Goal: Browse casually: Explore the website without a specific task or goal

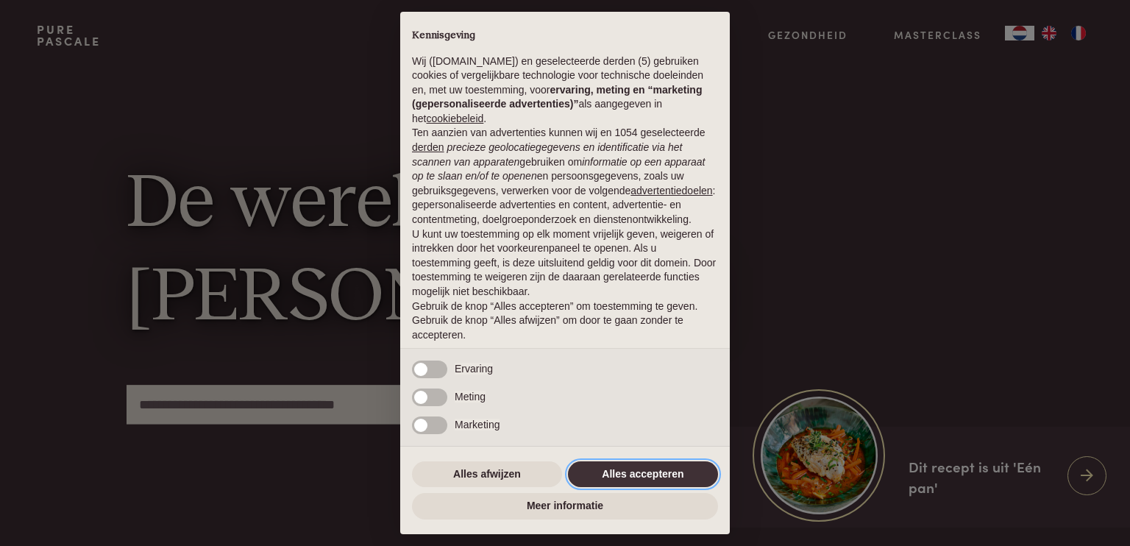
click at [667, 471] on button "Alles accepteren" at bounding box center [643, 474] width 150 height 26
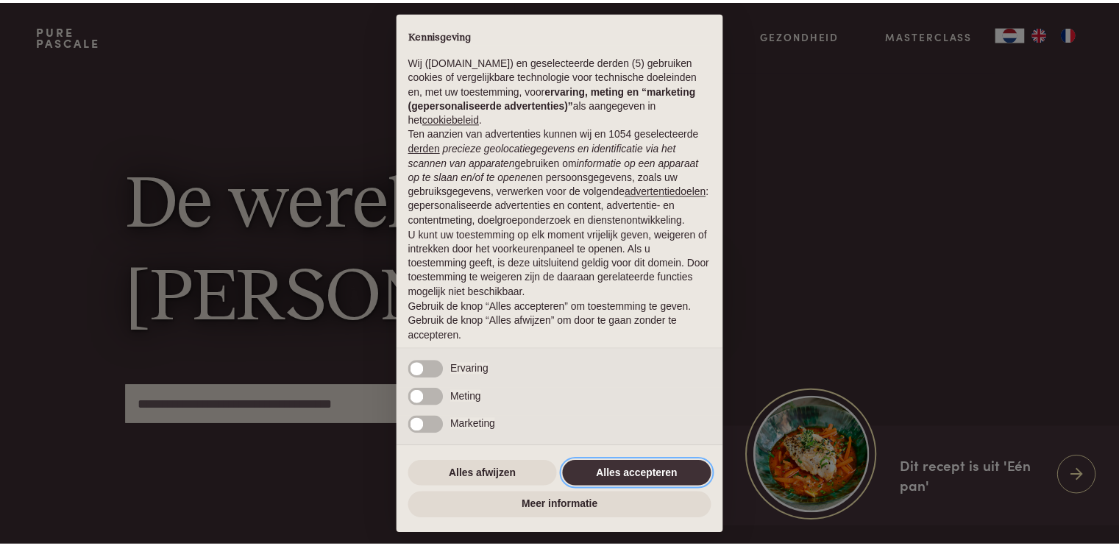
scroll to position [46, 0]
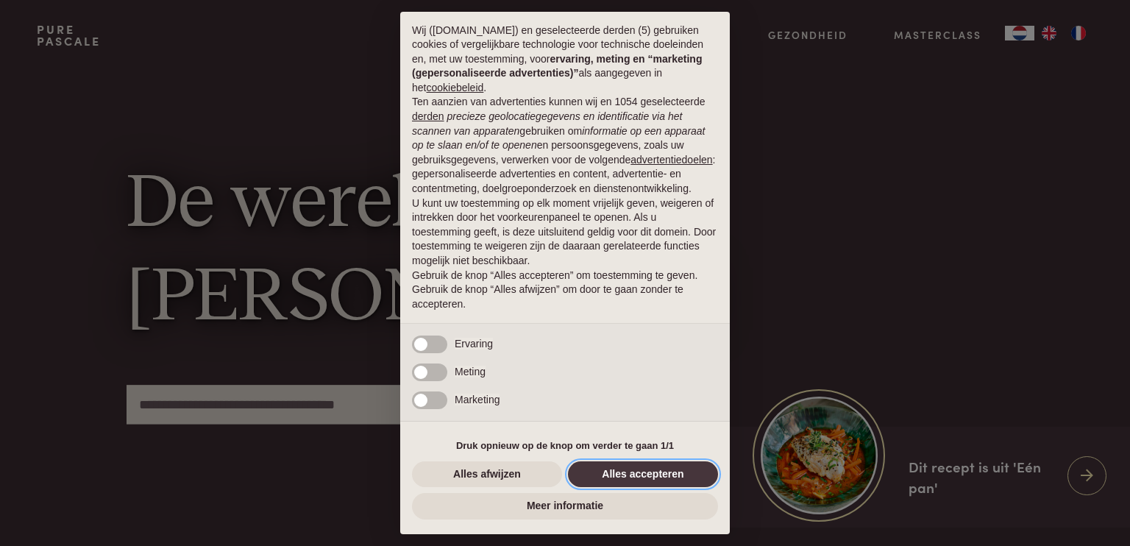
click at [667, 471] on button "Alles accepteren" at bounding box center [643, 474] width 150 height 26
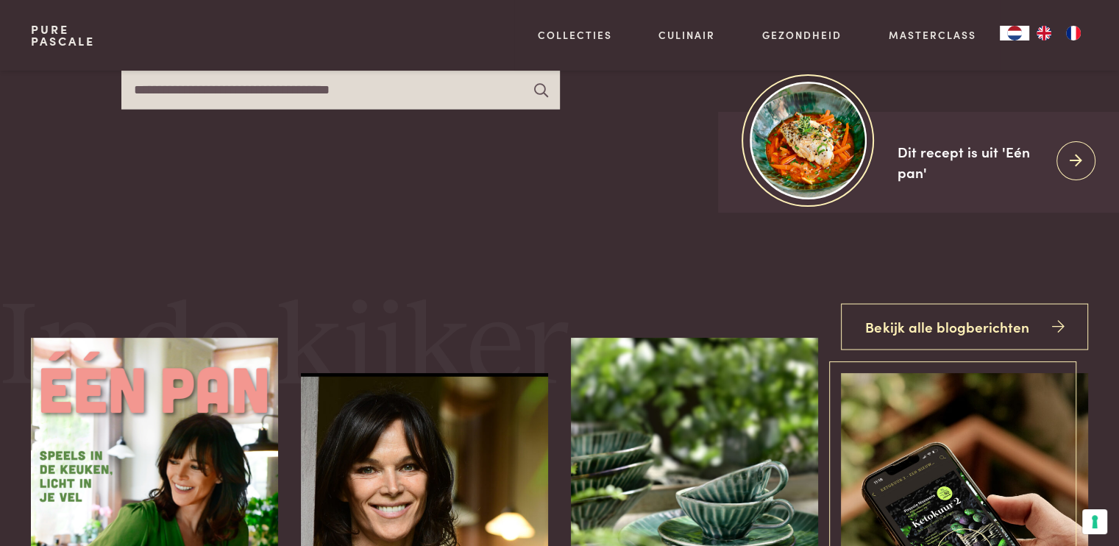
scroll to position [283, 0]
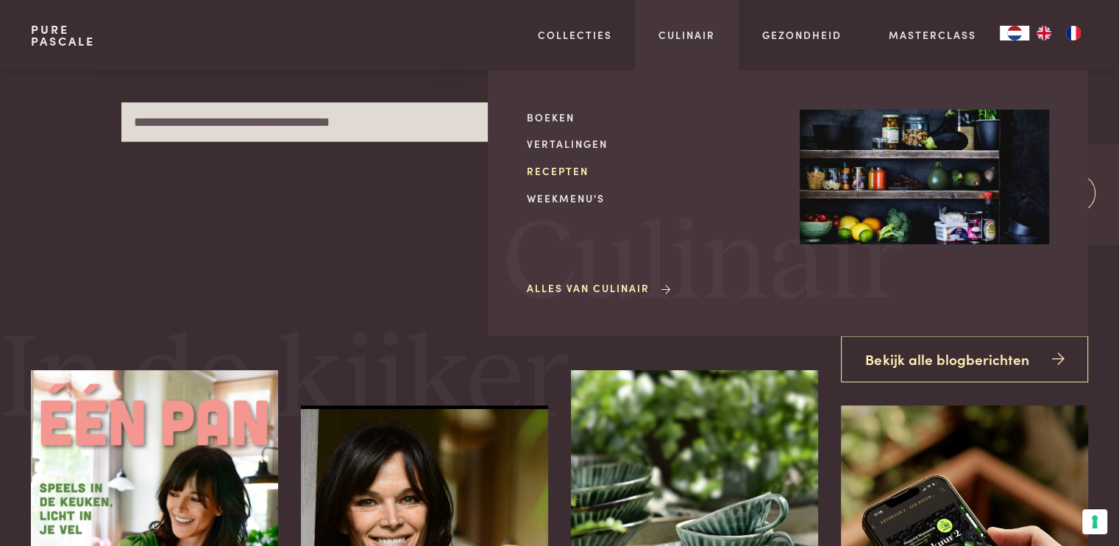
click at [559, 169] on link "Recepten" at bounding box center [651, 170] width 249 height 15
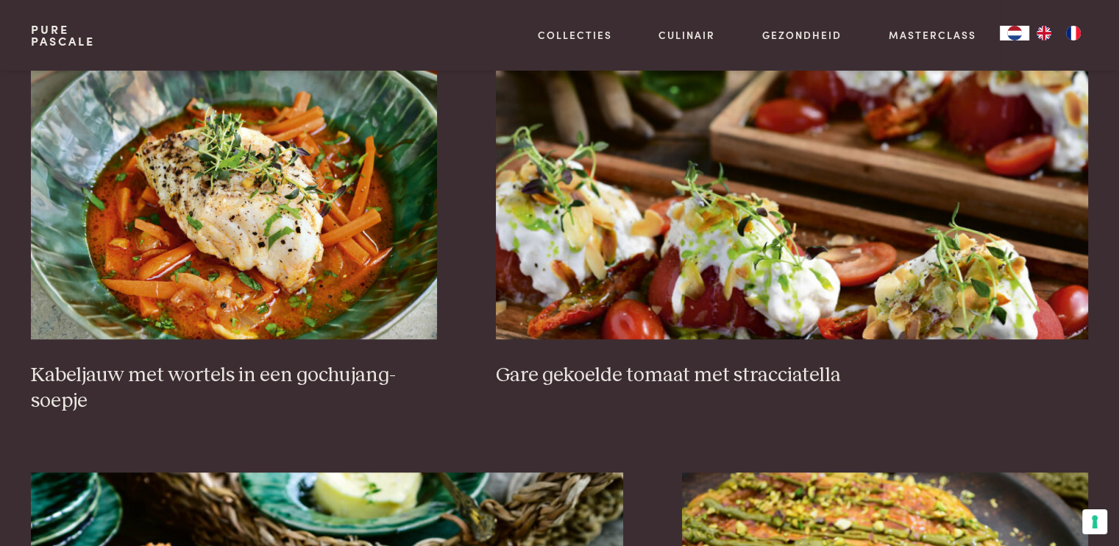
scroll to position [1046, 0]
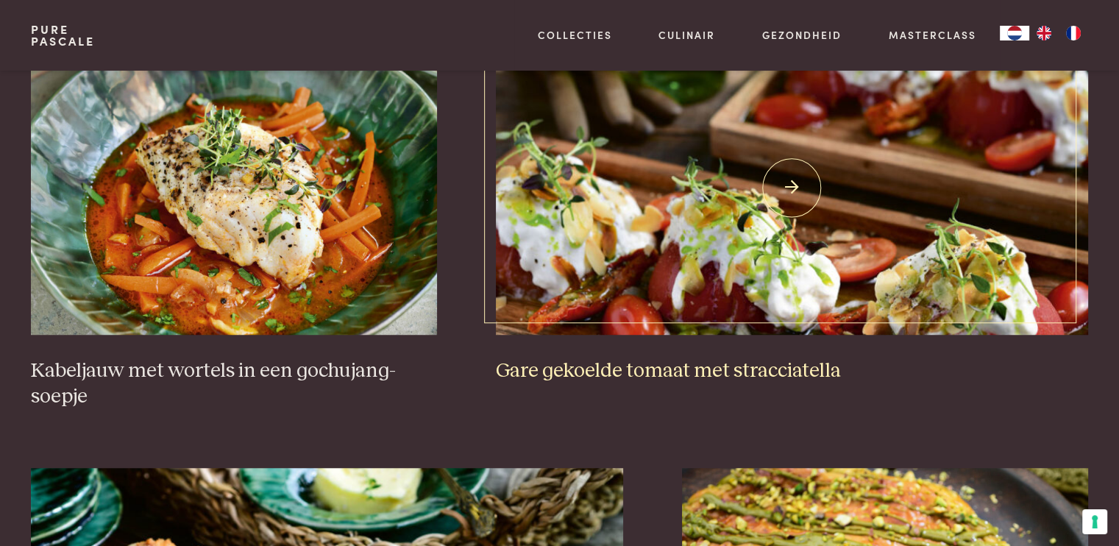
click at [793, 177] on img at bounding box center [792, 187] width 592 height 294
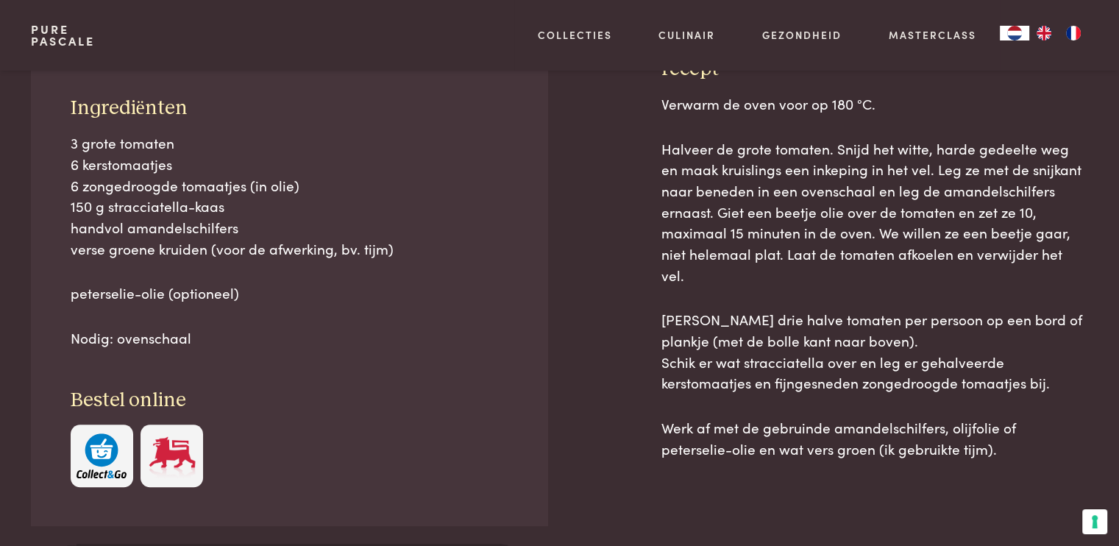
scroll to position [674, 0]
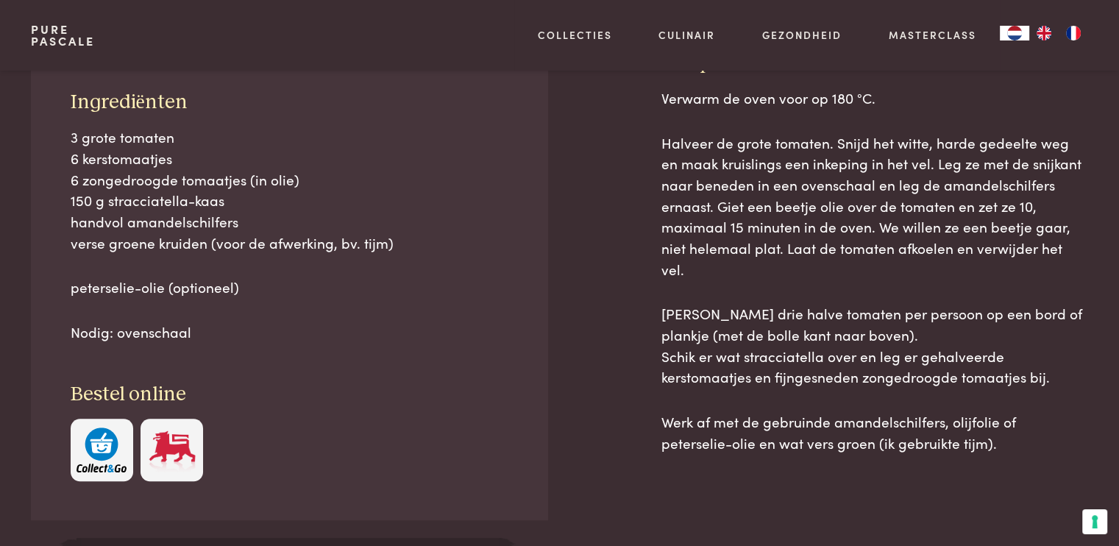
click at [357, 355] on div "Ingrediënten 3 grote tomaten 6 kerstomaatjes 6 zongedroogde tomaatjes (in olie)…" at bounding box center [289, 286] width 517 height 470
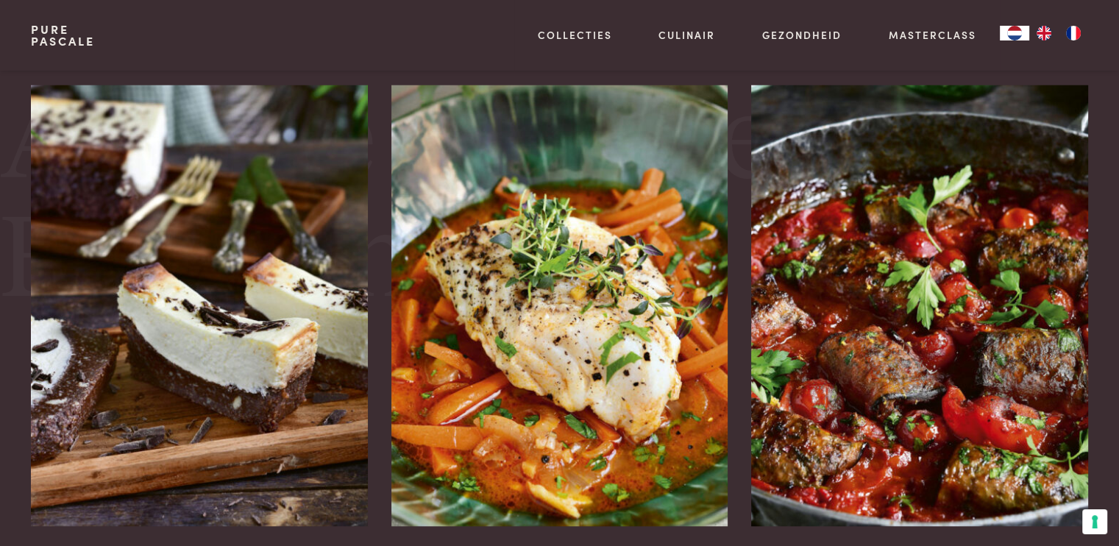
scroll to position [2592, 0]
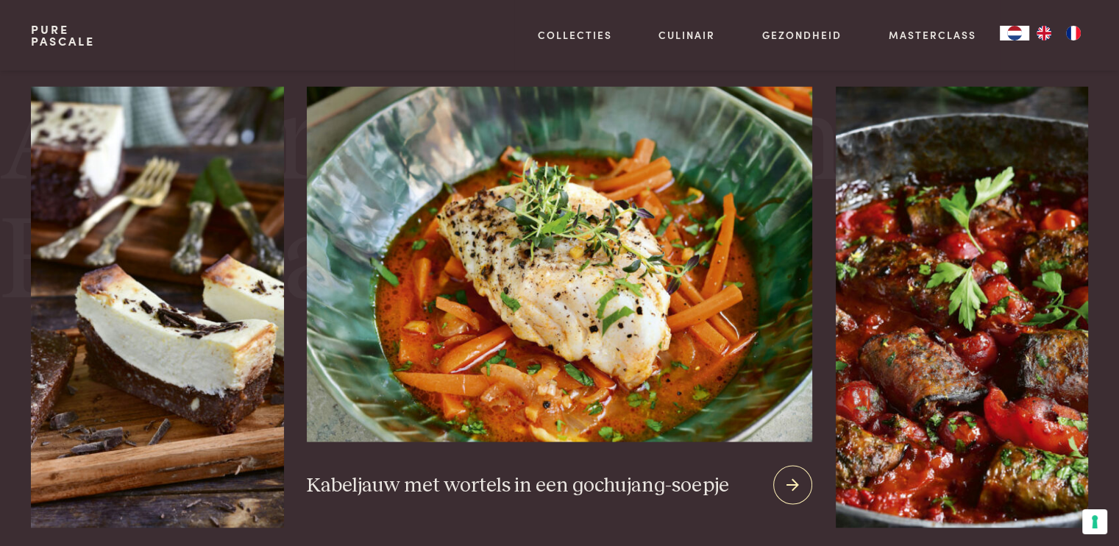
click at [609, 384] on img at bounding box center [559, 263] width 505 height 355
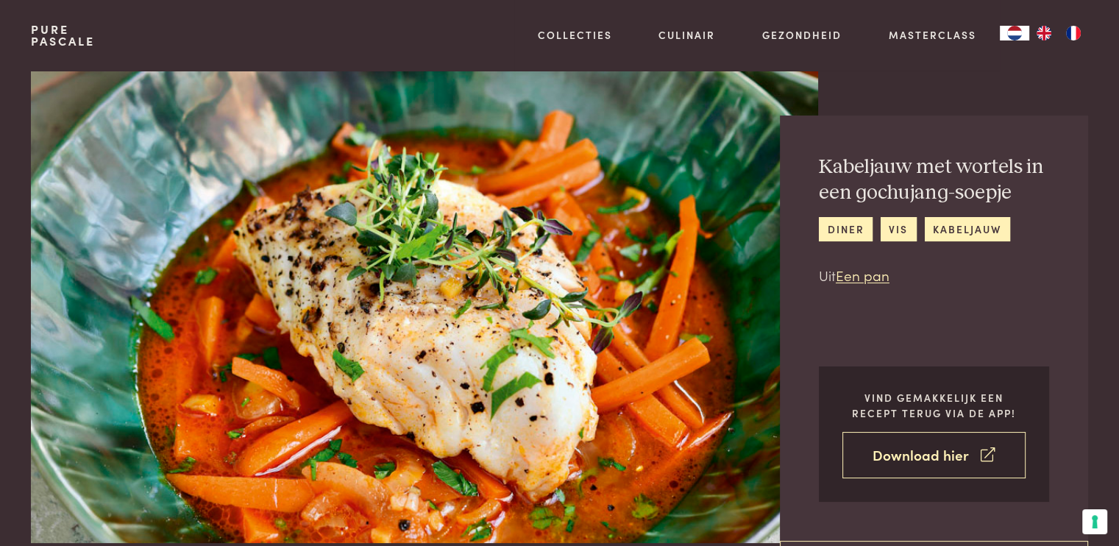
click at [922, 450] on link "Download hier" at bounding box center [934, 455] width 183 height 46
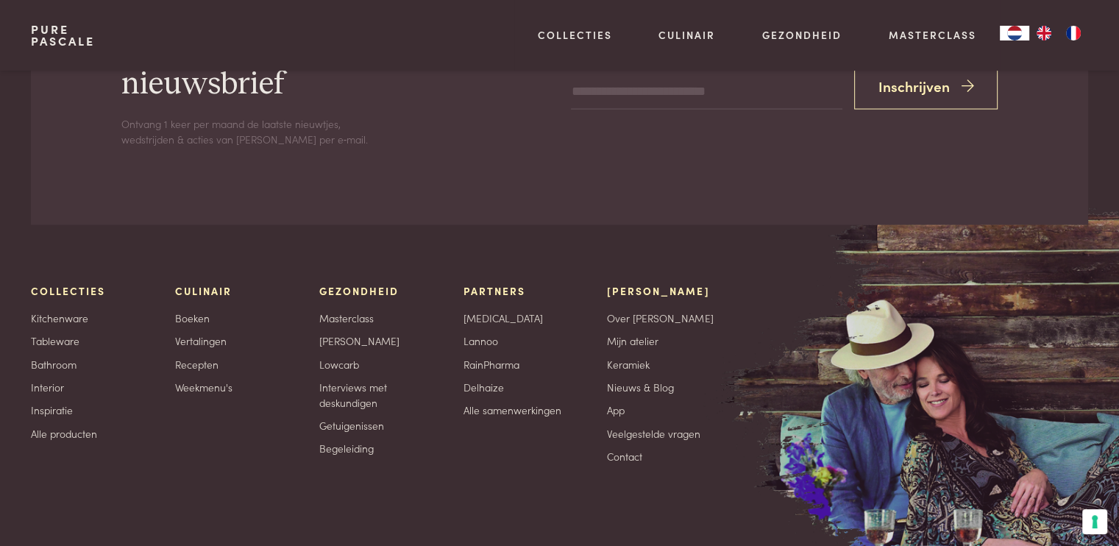
scroll to position [3076, 0]
click at [344, 441] on link "Begeleiding" at bounding box center [346, 448] width 54 height 15
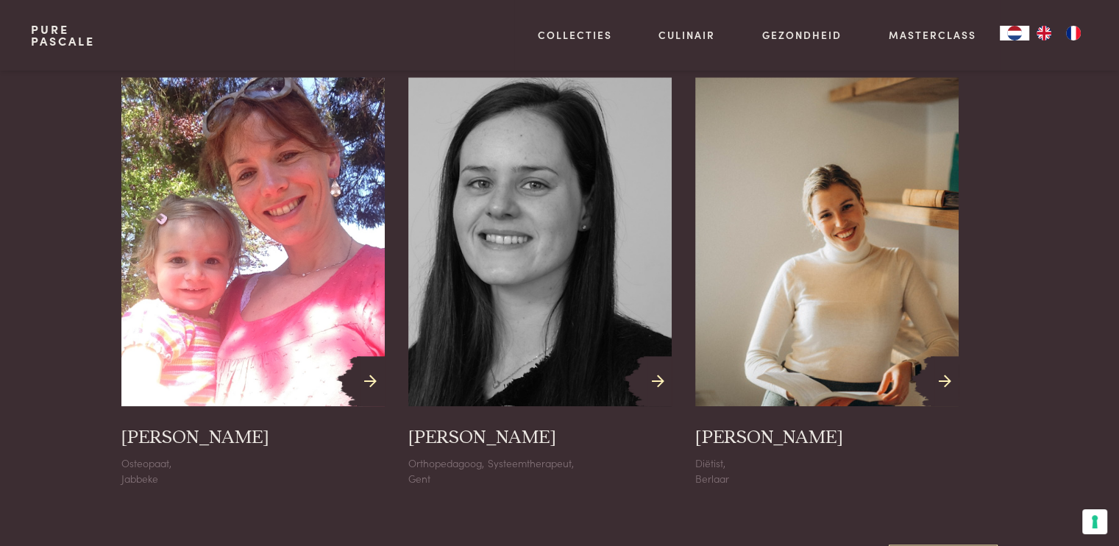
scroll to position [2031, 0]
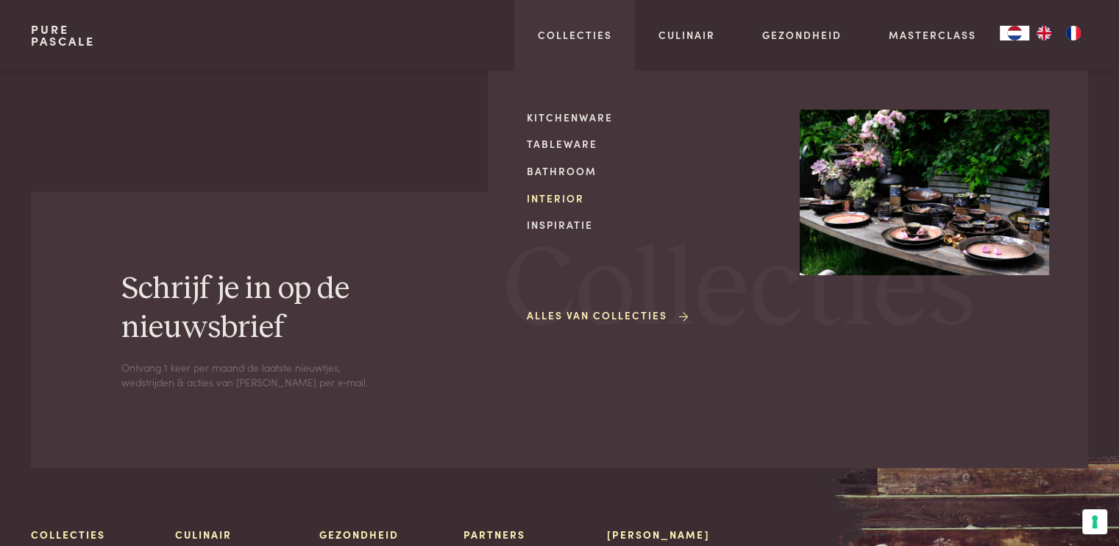
click at [547, 191] on link "Interior" at bounding box center [651, 198] width 249 height 15
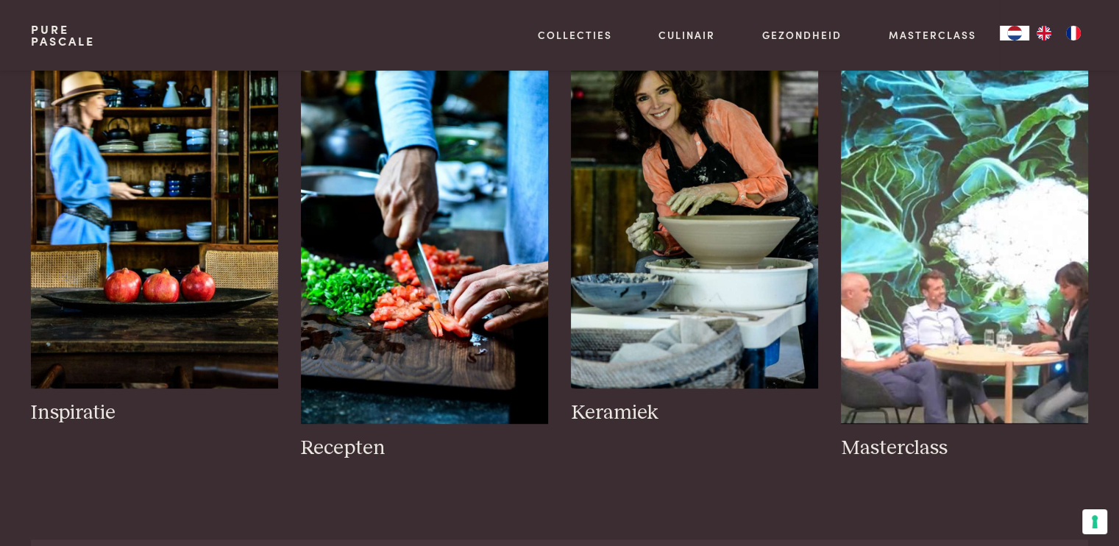
scroll to position [695, 0]
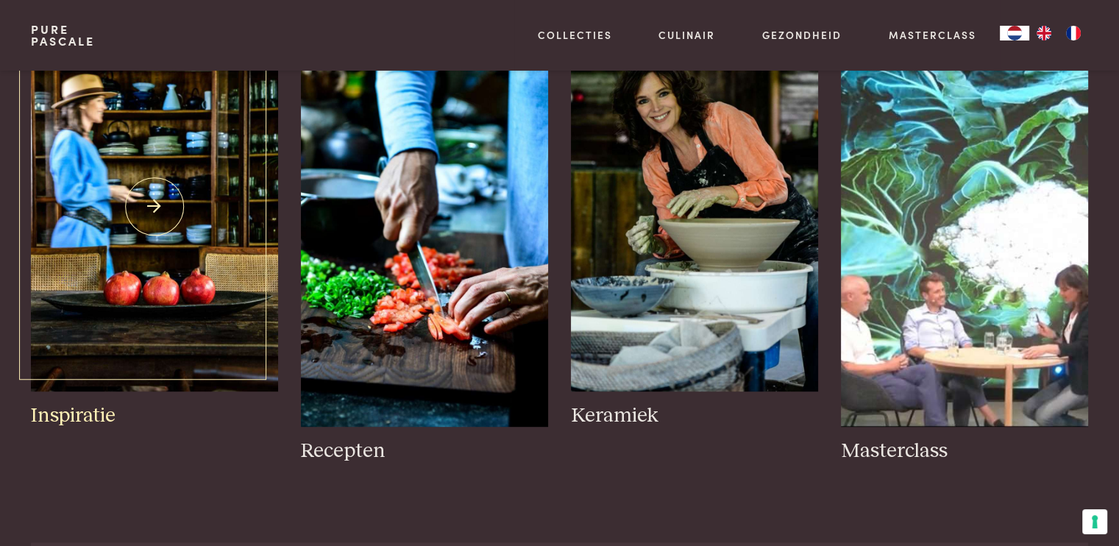
click at [118, 291] on img at bounding box center [154, 206] width 247 height 370
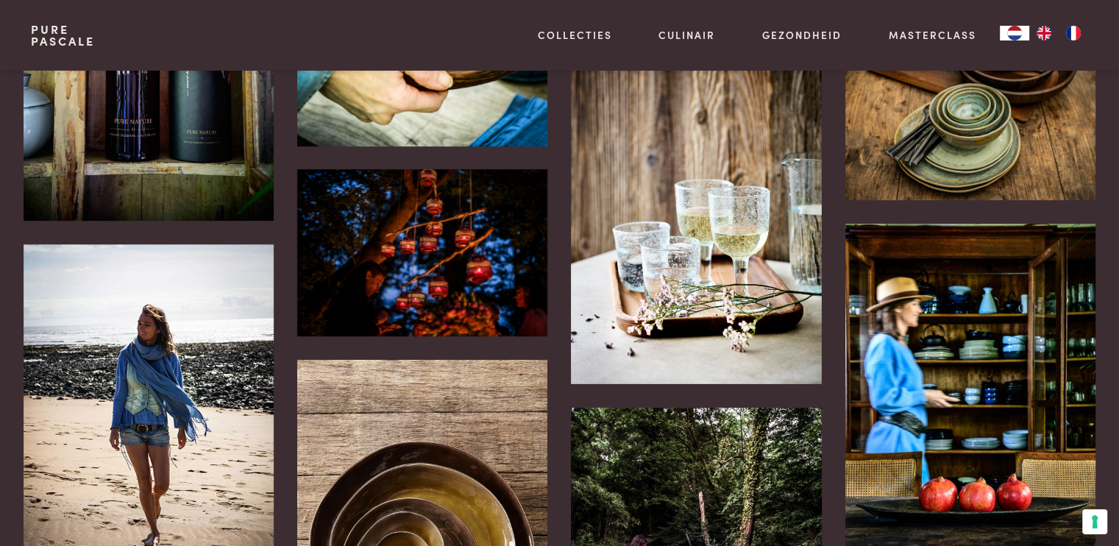
scroll to position [634, 0]
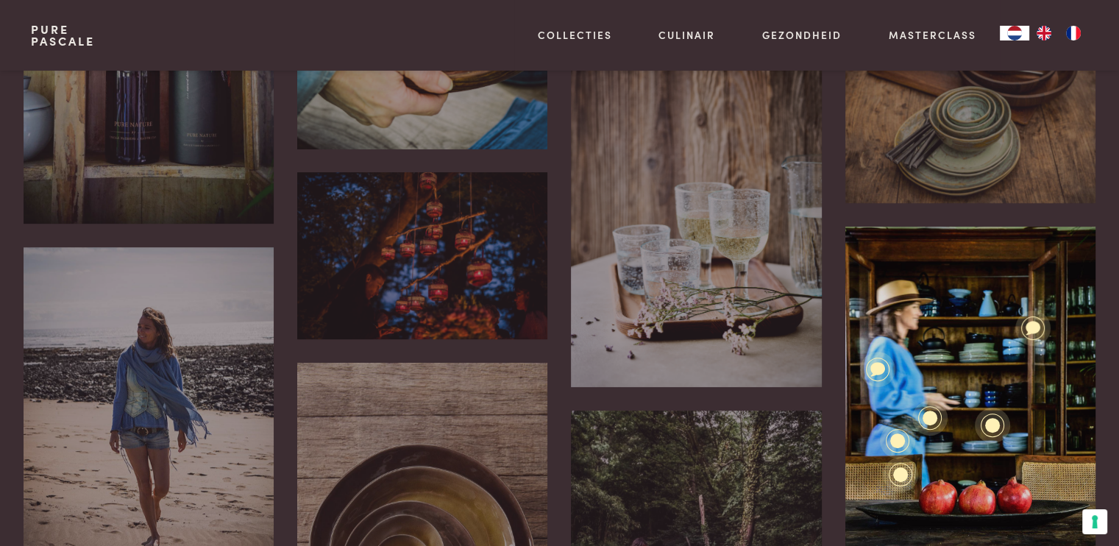
click at [974, 377] on div "Pure Blue Interior Pure theepotten Pure Glassware Pure New Green Pure Blue In m…" at bounding box center [970, 414] width 250 height 375
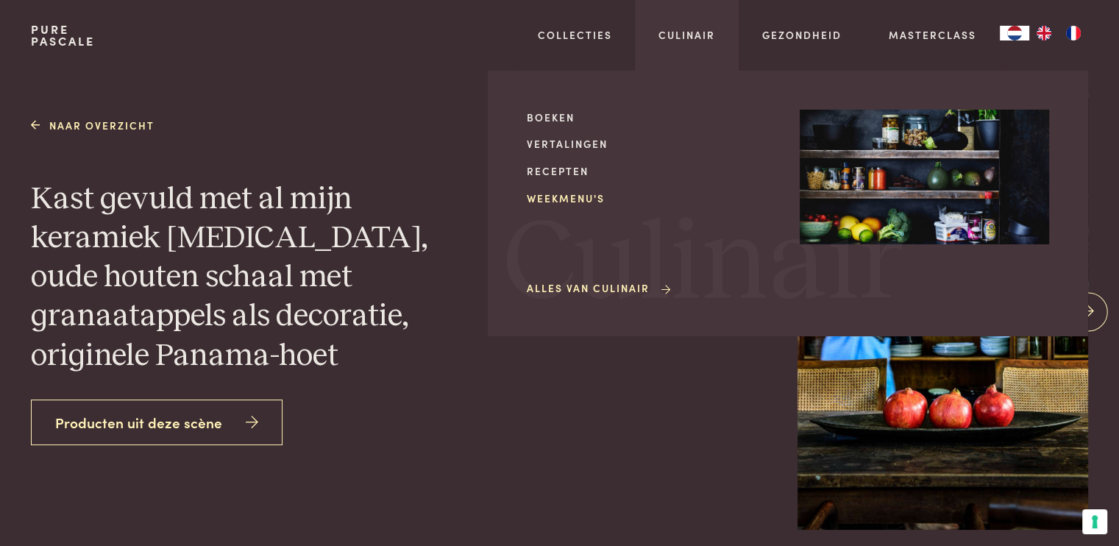
click at [550, 203] on link "Weekmenu's" at bounding box center [651, 198] width 249 height 15
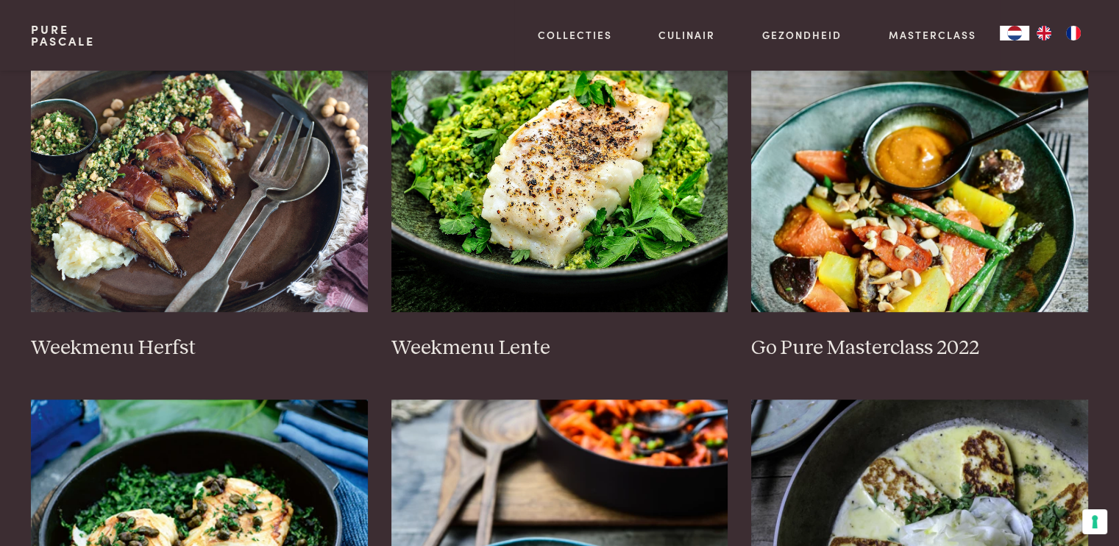
scroll to position [750, 0]
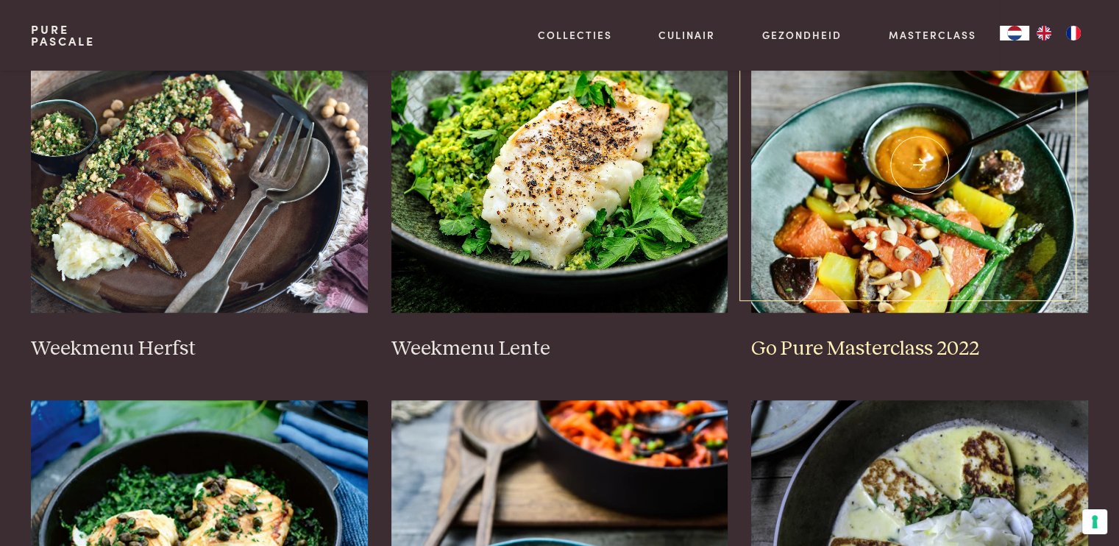
click at [910, 166] on img at bounding box center [919, 165] width 337 height 294
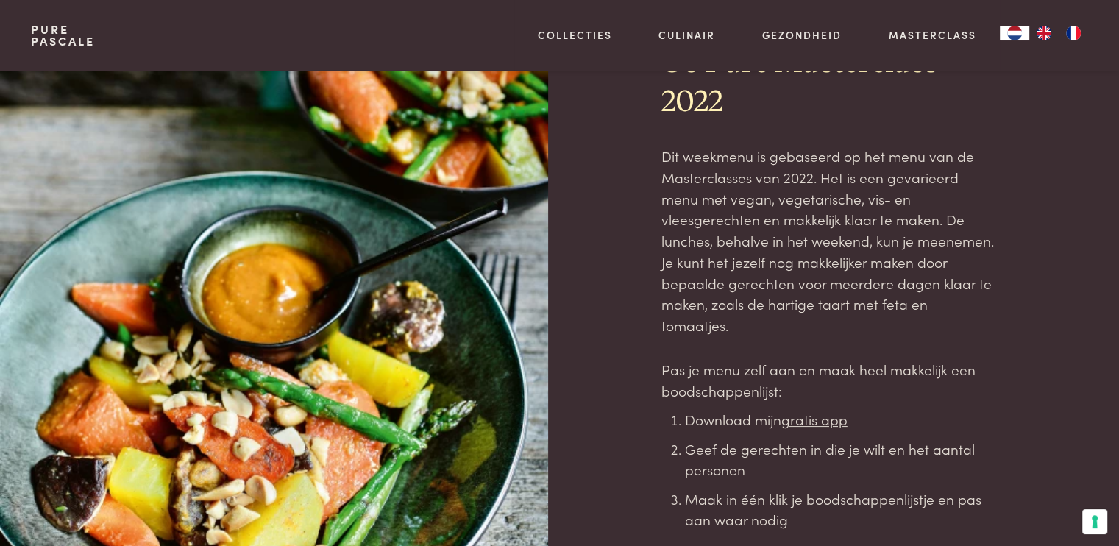
scroll to position [103, 0]
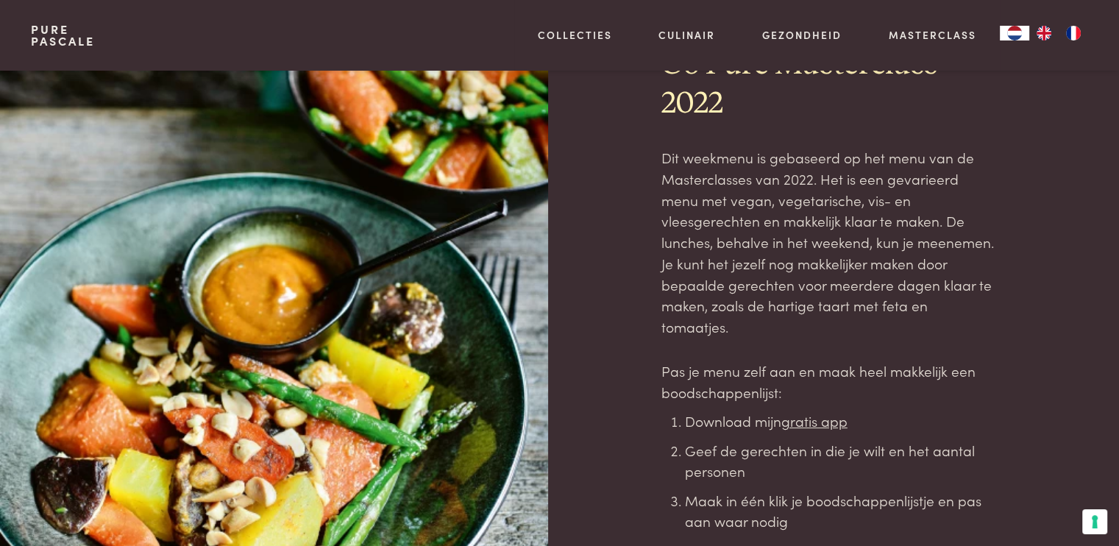
click at [659, 210] on div "Het weekmenu van de Go Pure Masterclass 2022 Dit weekmenu is gebaseerd op het m…" at bounding box center [559, 308] width 1057 height 681
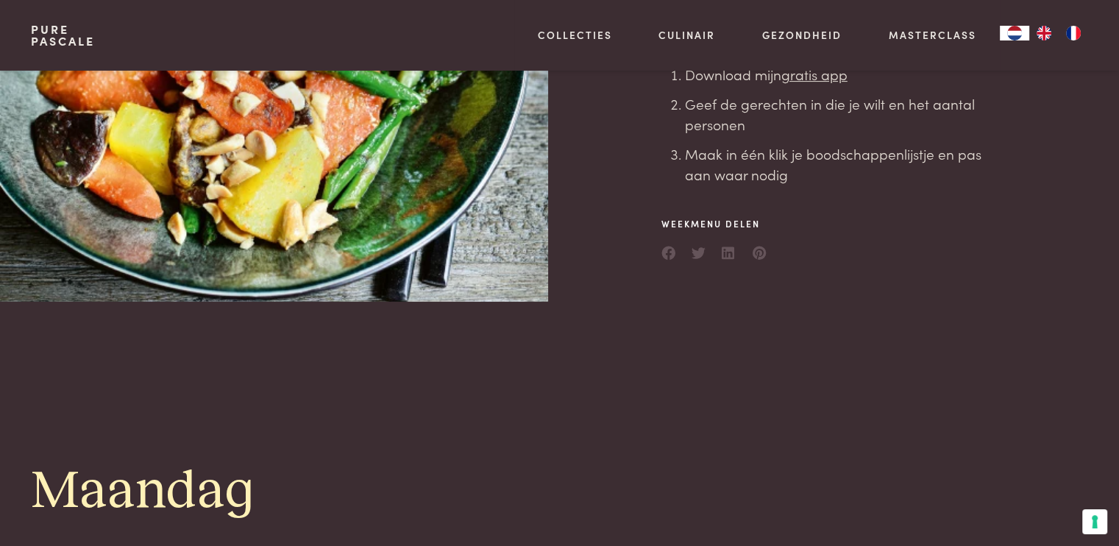
scroll to position [429, 0]
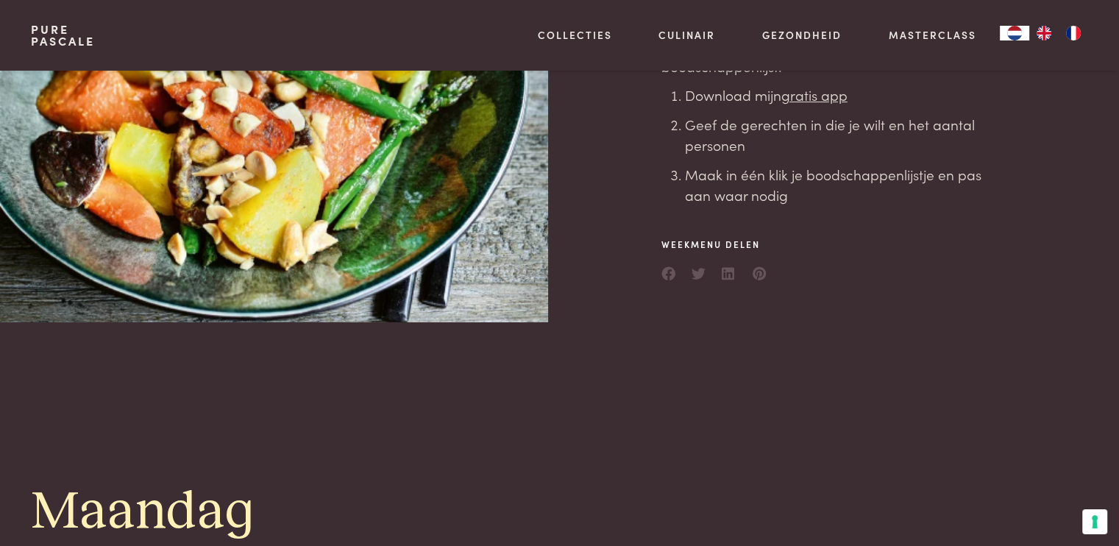
click at [703, 238] on span "Weekmenu delen" at bounding box center [715, 244] width 106 height 13
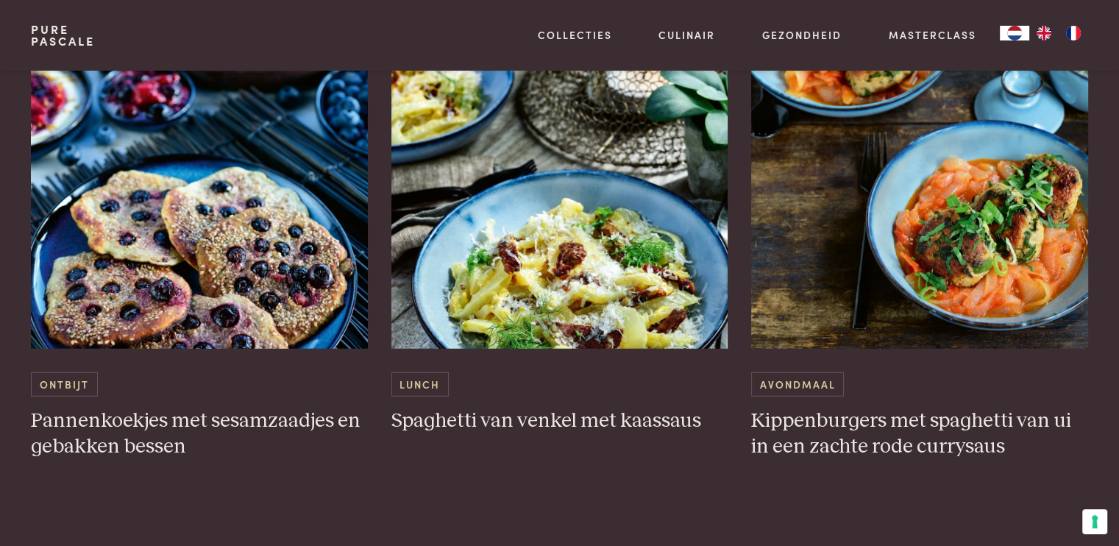
scroll to position [3867, 0]
